Goal: Task Accomplishment & Management: Complete application form

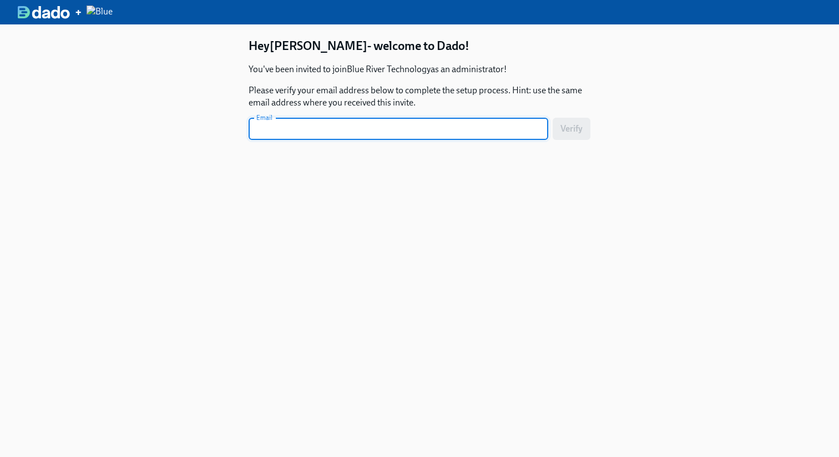
click at [376, 122] on input "text" at bounding box center [399, 129] width 300 height 22
click at [375, 125] on input "text" at bounding box center [399, 129] width 300 height 22
type input "[PERSON_NAME][EMAIL_ADDRESS][PERSON_NAME][DOMAIN_NAME]"
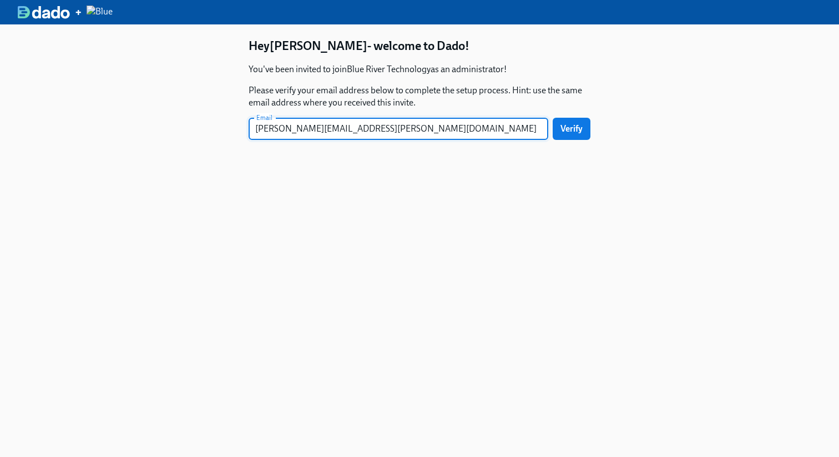
click at [552, 133] on div "Email [PERSON_NAME][EMAIL_ADDRESS][PERSON_NAME][DOMAIN_NAME] Email Verify" at bounding box center [420, 132] width 342 height 29
click at [565, 129] on span "Verify" at bounding box center [572, 128] width 22 height 11
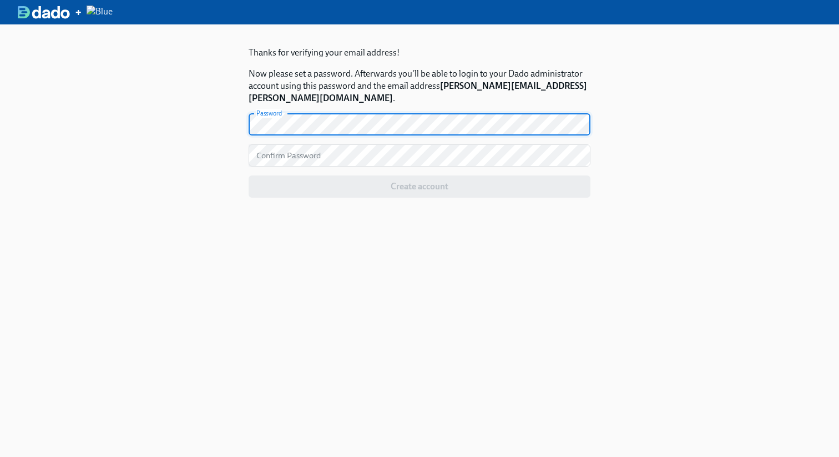
click at [215, 173] on div "Thanks for verifying your email address! Now please set a password. Afterwards …" at bounding box center [419, 252] width 839 height 457
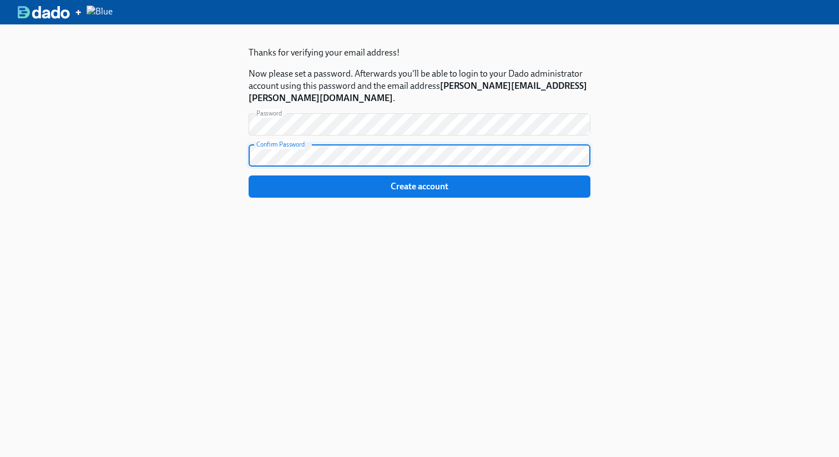
click at [249, 175] on button "Create account" at bounding box center [420, 186] width 342 height 22
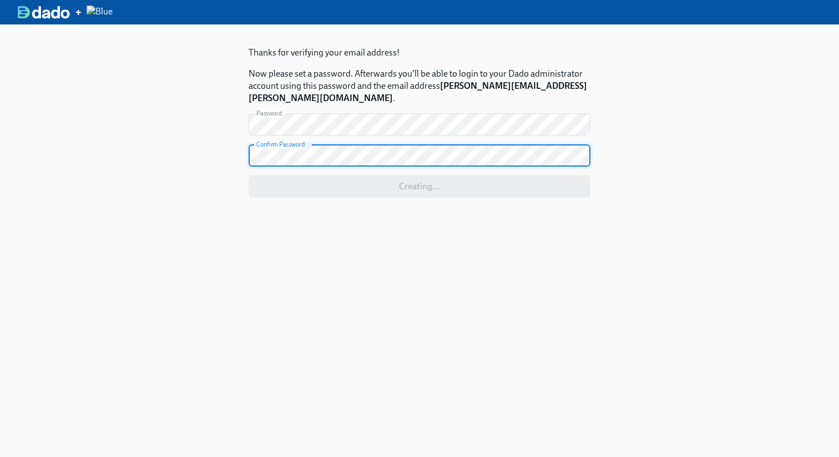
click at [167, 168] on div "Thanks for verifying your email address! Now please set a password. Afterwards …" at bounding box center [419, 252] width 839 height 457
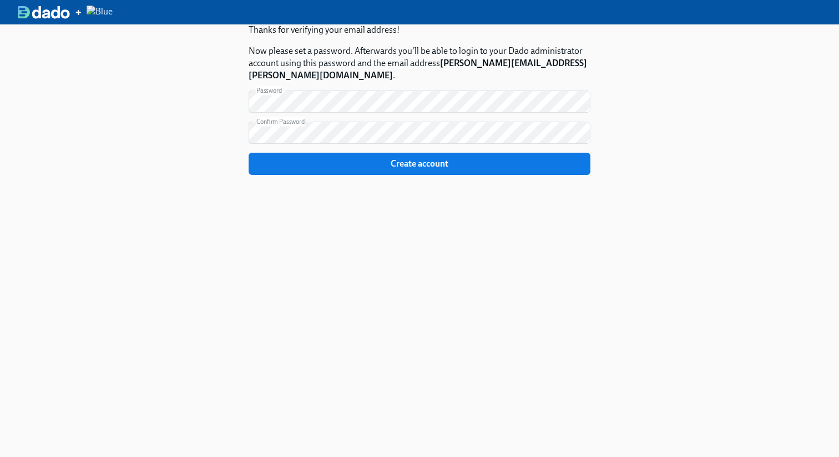
scroll to position [24, 0]
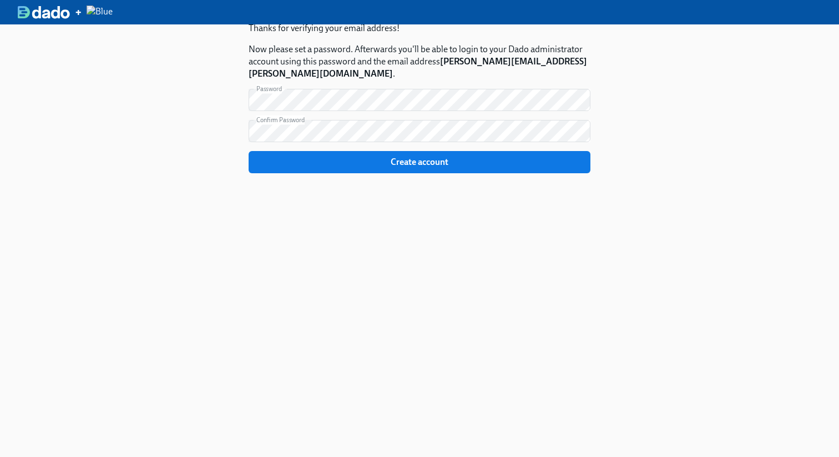
click at [52, 16] on img at bounding box center [44, 12] width 52 height 13
click at [40, 10] on img at bounding box center [44, 12] width 52 height 13
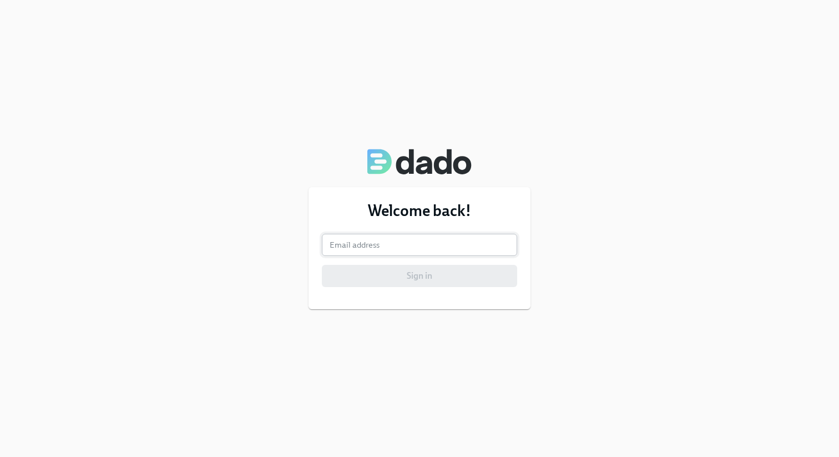
click at [381, 243] on input "email" at bounding box center [419, 245] width 195 height 22
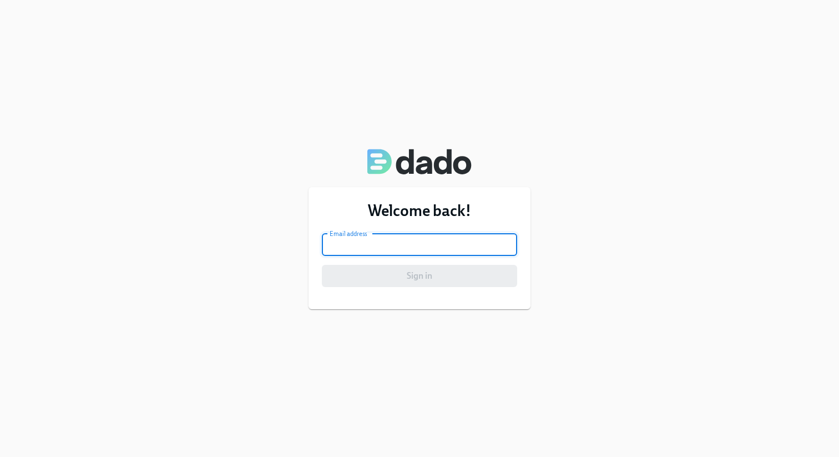
type input "[PERSON_NAME][EMAIL_ADDRESS][PERSON_NAME][DOMAIN_NAME]"
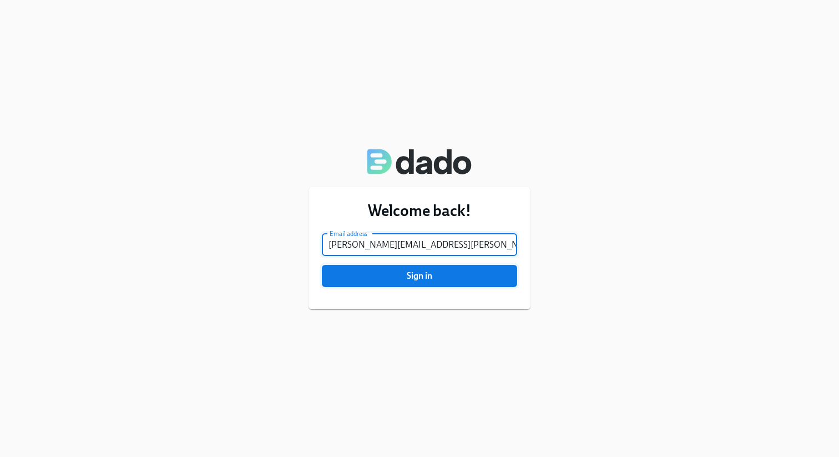
click at [421, 271] on span "Sign in" at bounding box center [420, 275] width 180 height 11
click at [322, 265] on button "Sign in" at bounding box center [419, 276] width 195 height 22
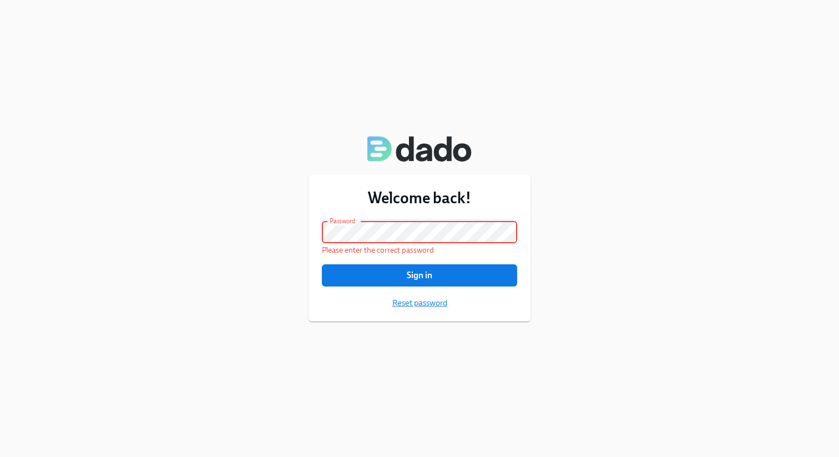
click at [414, 300] on span "Reset password" at bounding box center [419, 302] width 55 height 11
